Goal: Task Accomplishment & Management: Manage account settings

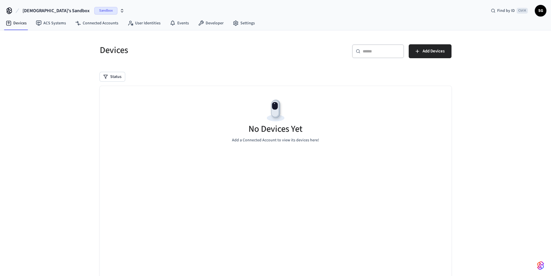
click at [49, 28] on nav "Devices ACS Systems Connected Accounts User Identities Events Developer Settings" at bounding box center [130, 23] width 258 height 13
click at [50, 25] on link "ACS Systems" at bounding box center [50, 23] width 39 height 10
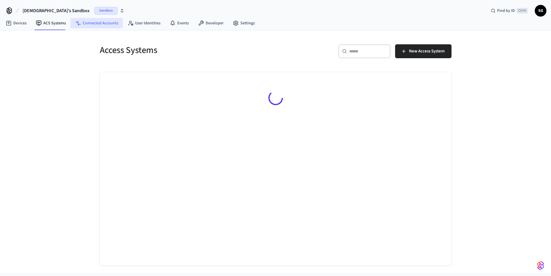
click at [103, 23] on link "Connected Accounts" at bounding box center [97, 23] width 52 height 10
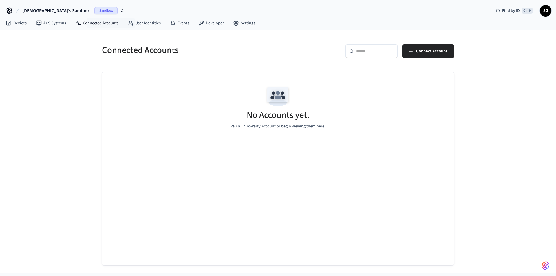
click at [171, 14] on div "Shirisha's Sandbox Sandbox Find by ID Ctrl K SG" at bounding box center [278, 8] width 556 height 17
click at [146, 23] on link "User Identities" at bounding box center [144, 23] width 42 height 10
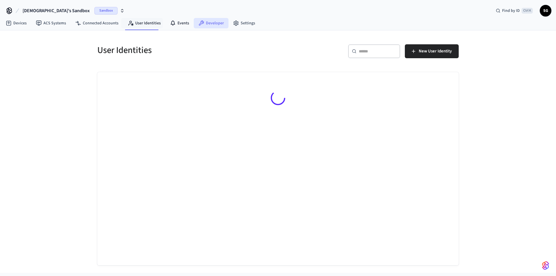
click at [198, 27] on link "Developer" at bounding box center [211, 23] width 35 height 10
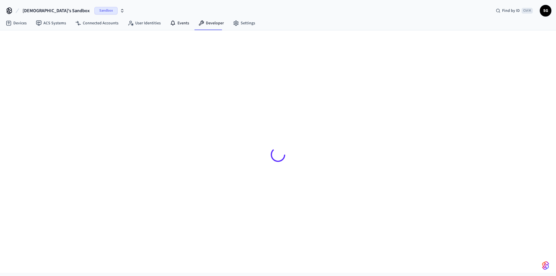
click at [176, 23] on link "Events" at bounding box center [179, 23] width 28 height 10
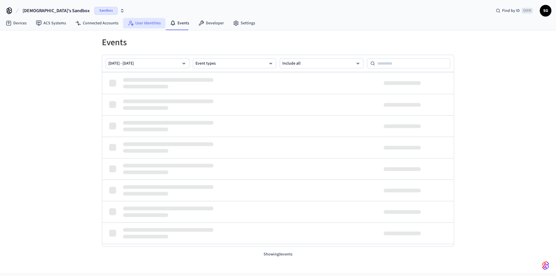
click at [132, 25] on link "User Identities" at bounding box center [144, 23] width 42 height 10
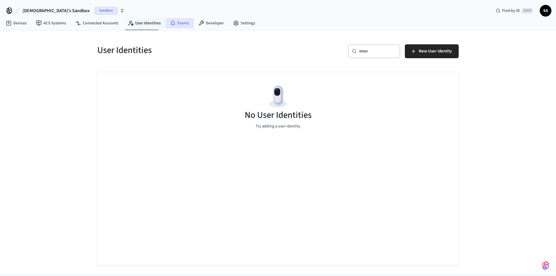
click at [172, 24] on icon at bounding box center [173, 23] width 6 height 6
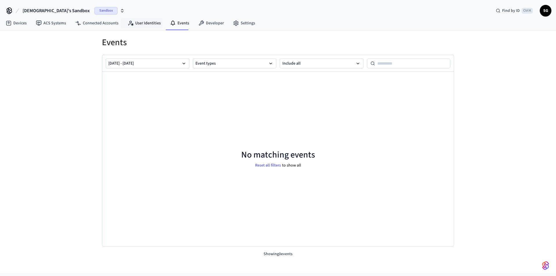
click at [109, 30] on nav "Devices ACS Systems Connected Accounts User Identities Events Developer Settings" at bounding box center [130, 23] width 258 height 13
click at [102, 25] on link "Connected Accounts" at bounding box center [97, 23] width 52 height 10
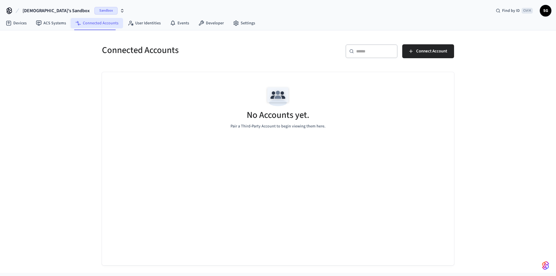
click at [71, 25] on link "Connected Accounts" at bounding box center [97, 23] width 52 height 10
click at [64, 25] on link "ACS Systems" at bounding box center [50, 23] width 39 height 10
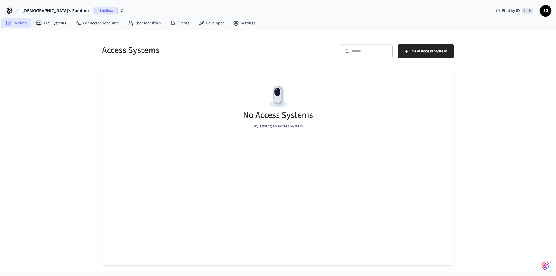
click at [16, 26] on link "Devices" at bounding box center [16, 23] width 30 height 10
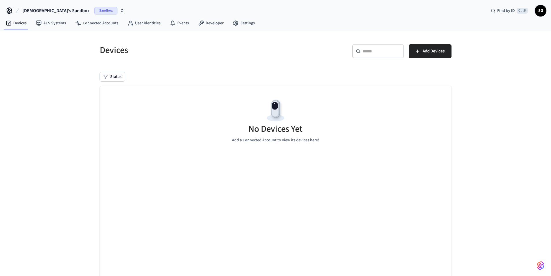
click at [94, 12] on span "Sandbox" at bounding box center [105, 11] width 23 height 8
click at [60, 49] on div "Srrustictrails Production" at bounding box center [53, 49] width 79 height 8
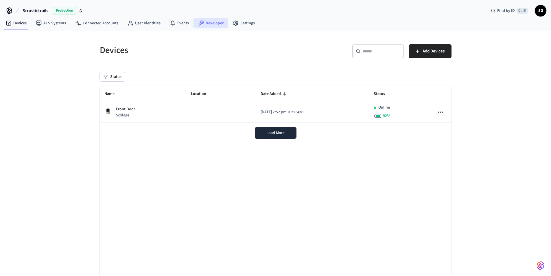
click at [207, 23] on link "Developer" at bounding box center [211, 23] width 35 height 10
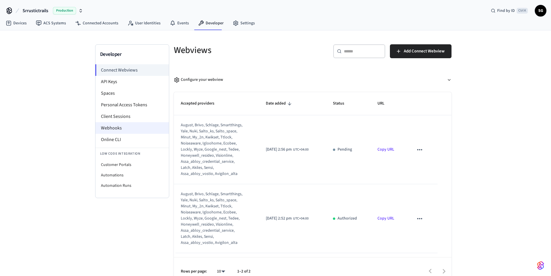
click at [126, 128] on li "Webhooks" at bounding box center [132, 128] width 74 height 12
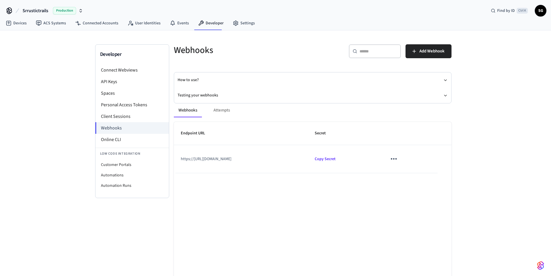
click at [60, 12] on span "Production" at bounding box center [64, 11] width 23 height 8
click at [42, 131] on div "Developer Connect Webviews API Keys Spaces Personal Access Tokens Client Sessio…" at bounding box center [275, 159] width 551 height 259
click at [486, 131] on div "Developer Connect Webviews API Keys Spaces Personal Access Tokens Client Sessio…" at bounding box center [275, 159] width 551 height 259
click at [71, 13] on span "Production" at bounding box center [64, 11] width 23 height 8
click at [52, 35] on div "Shirisha's Sandbox Sandbox" at bounding box center [46, 38] width 79 height 8
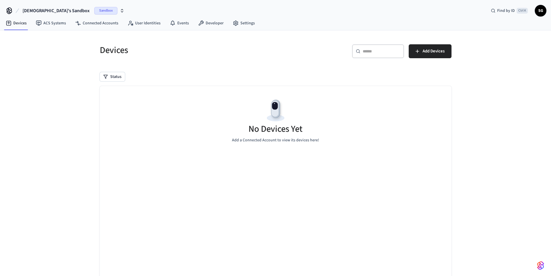
click at [543, 6] on span "SG" at bounding box center [541, 10] width 10 height 10
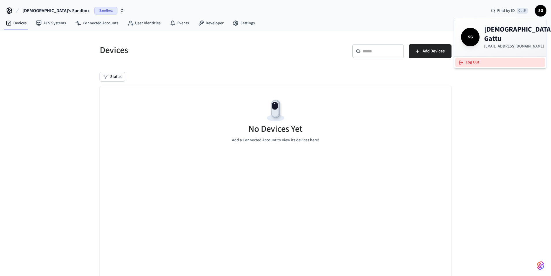
click at [492, 58] on button "Log Out" at bounding box center [500, 63] width 90 height 10
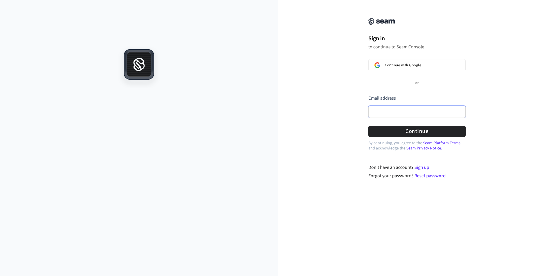
click at [396, 106] on input "Email address" at bounding box center [416, 112] width 97 height 12
paste input "**********"
click at [380, 133] on button "Continue" at bounding box center [416, 131] width 97 height 11
type input "**********"
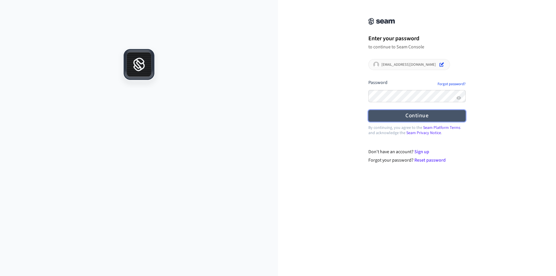
click at [405, 113] on button "Continue" at bounding box center [416, 115] width 97 height 11
